Goal: Information Seeking & Learning: Learn about a topic

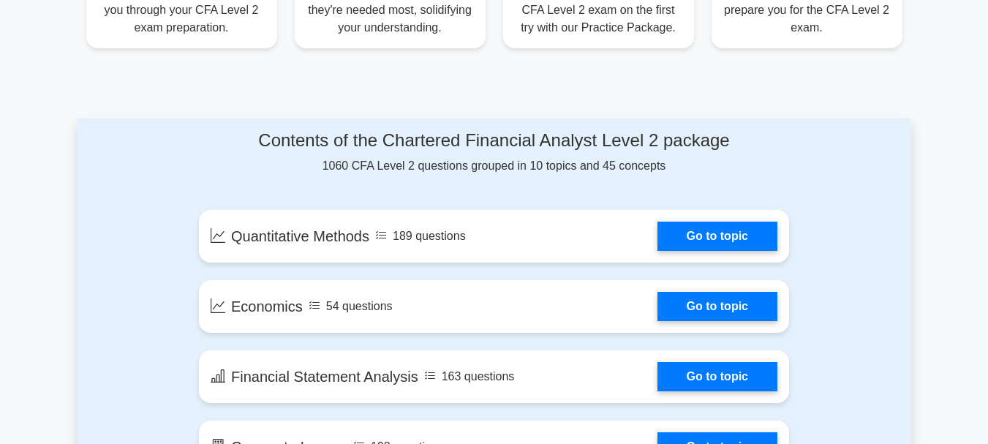
scroll to position [682, 0]
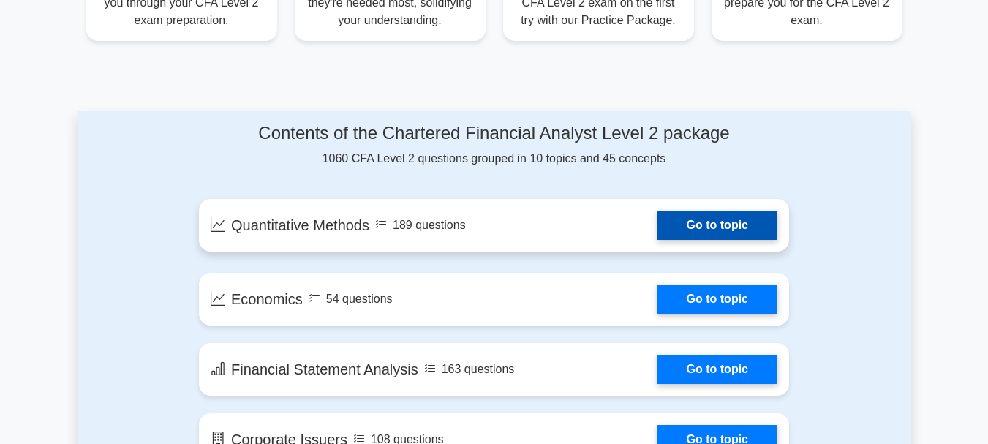
click at [716, 230] on link "Go to topic" at bounding box center [718, 225] width 120 height 29
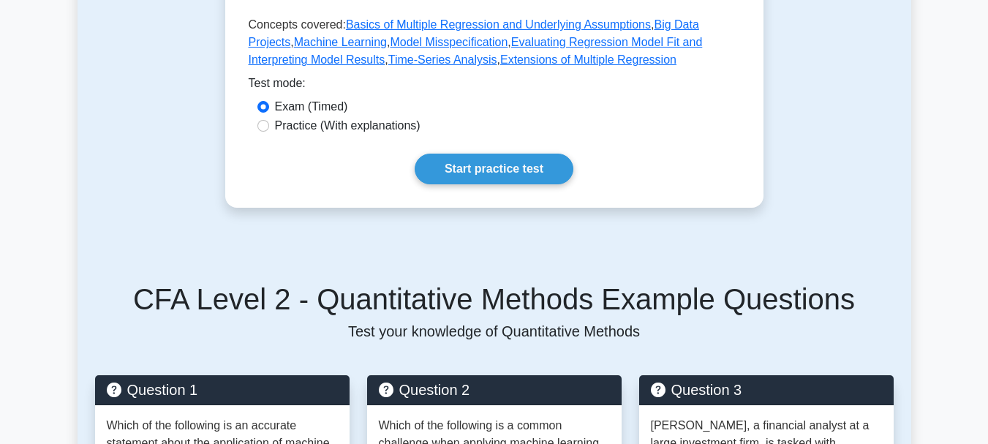
scroll to position [821, 0]
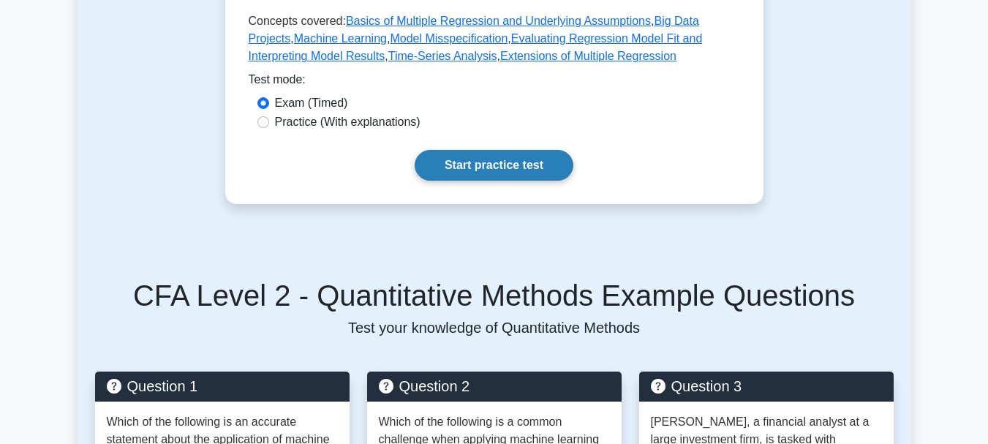
click at [516, 158] on link "Start practice test" at bounding box center [494, 165] width 159 height 31
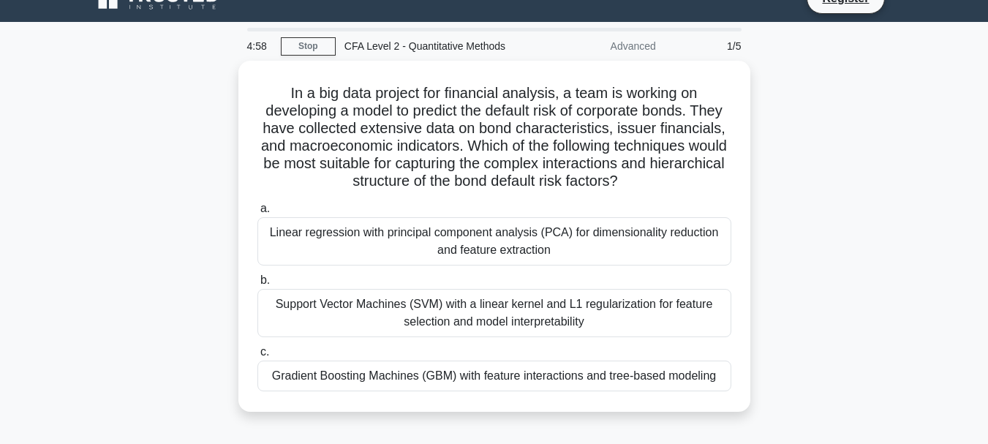
scroll to position [20, 0]
